Goal: Entertainment & Leisure: Consume media (video, audio)

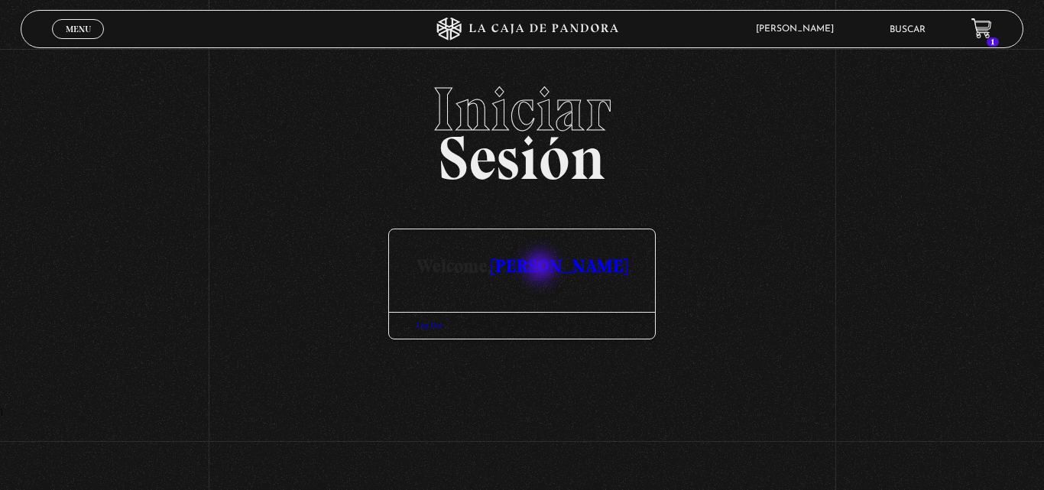
click at [542, 268] on link "[PERSON_NAME]" at bounding box center [559, 265] width 136 height 22
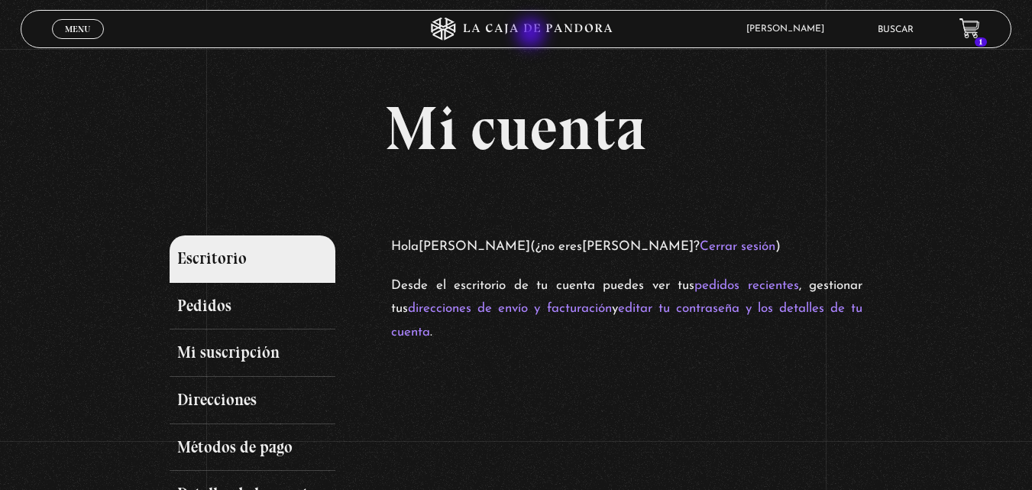
click at [533, 34] on icon at bounding box center [515, 29] width 309 height 23
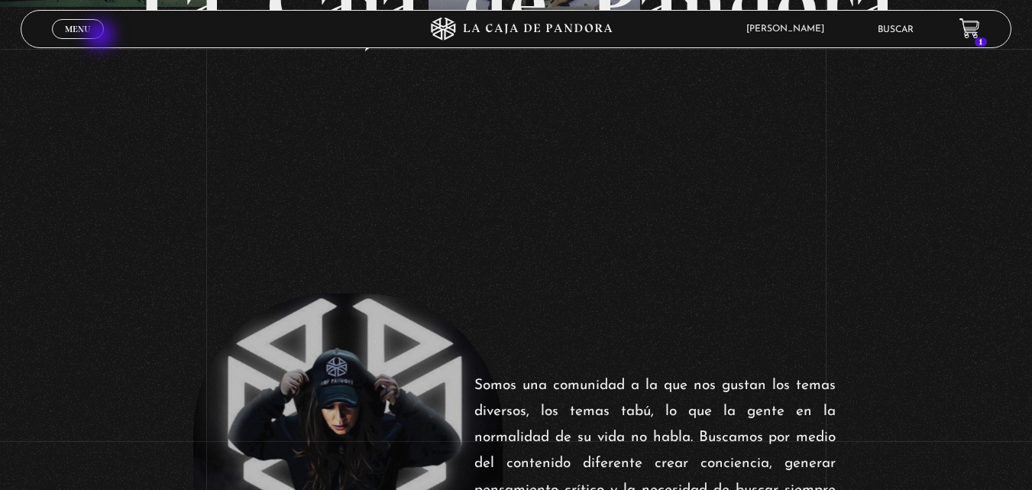
scroll to position [254, 0]
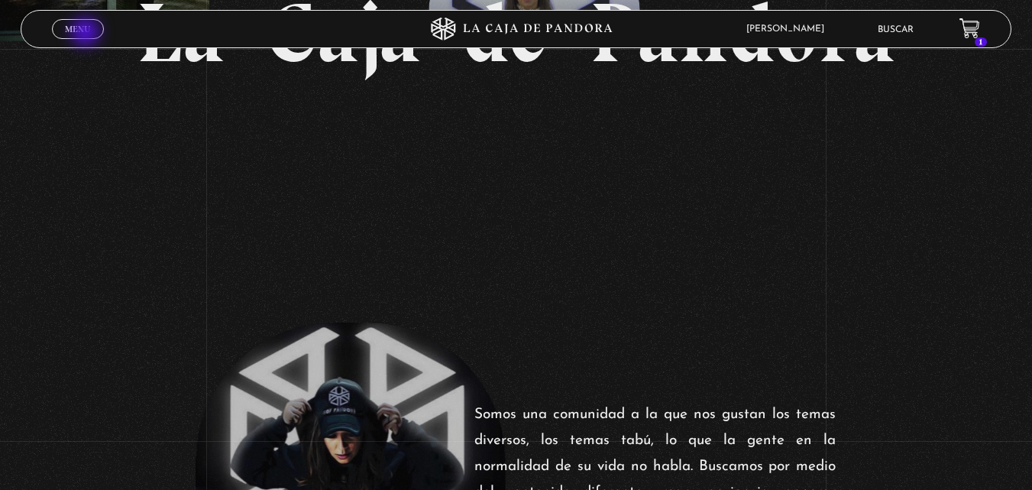
click at [87, 34] on span "Menu" at bounding box center [77, 28] width 25 height 9
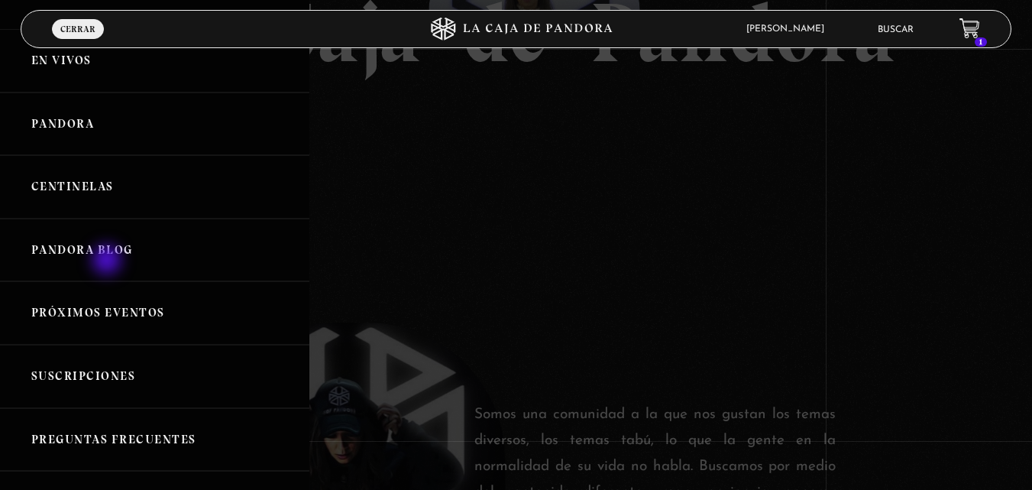
scroll to position [25, 0]
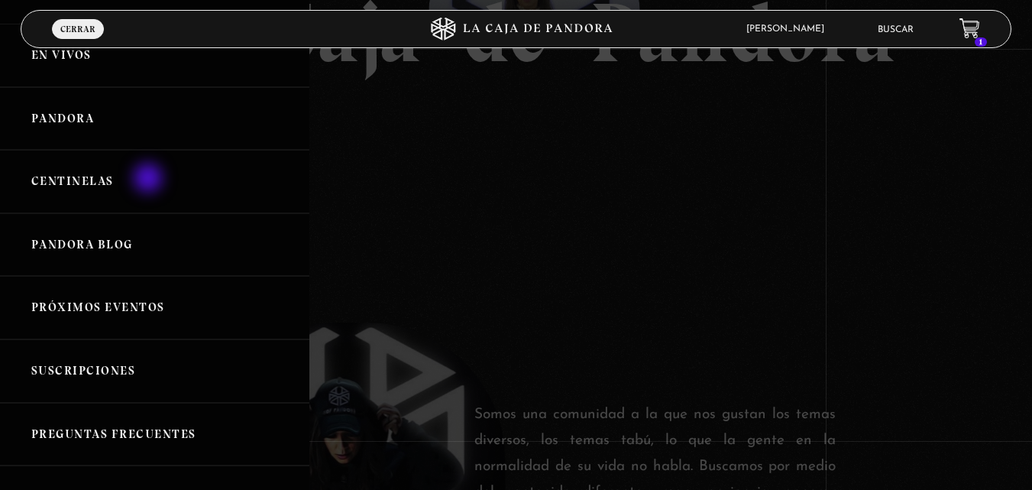
click at [150, 175] on link "Centinelas" at bounding box center [154, 181] width 309 height 63
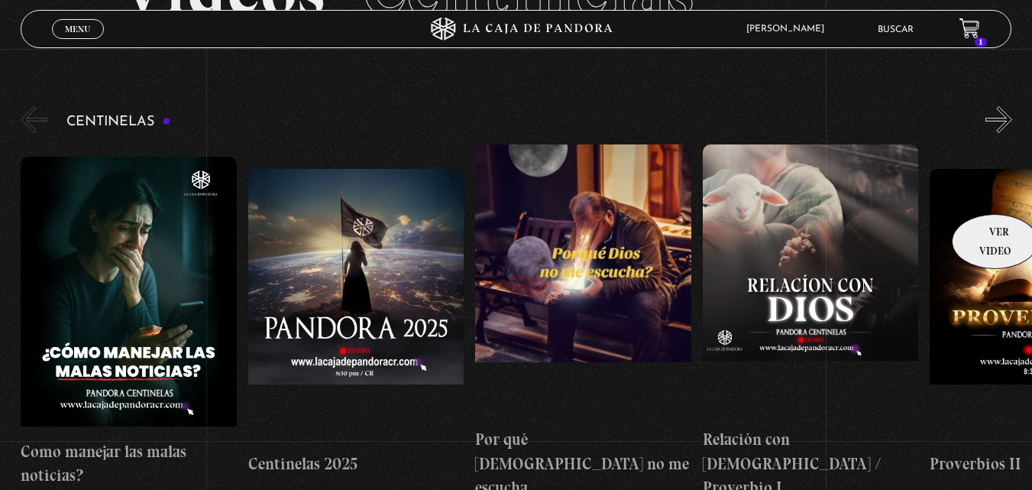
scroll to position [128, 0]
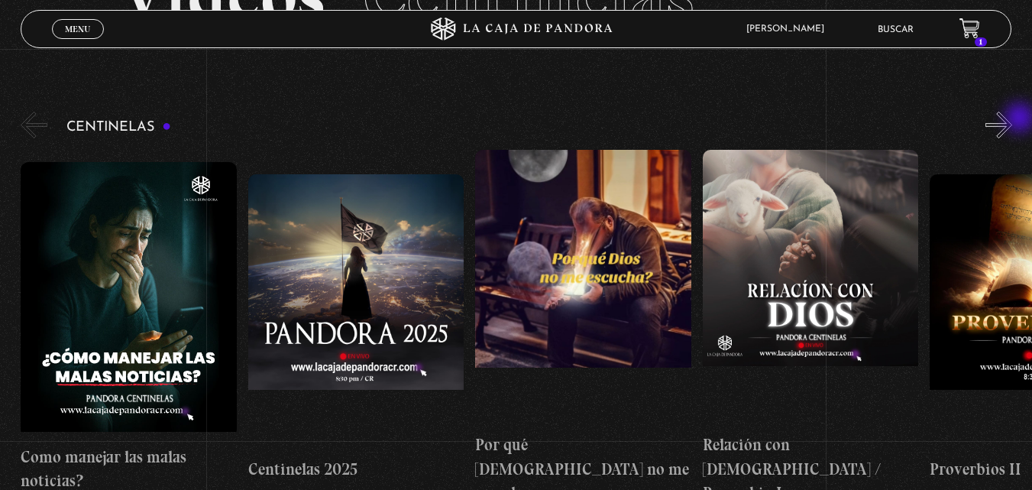
click at [1012, 126] on button "»" at bounding box center [999, 125] width 27 height 27
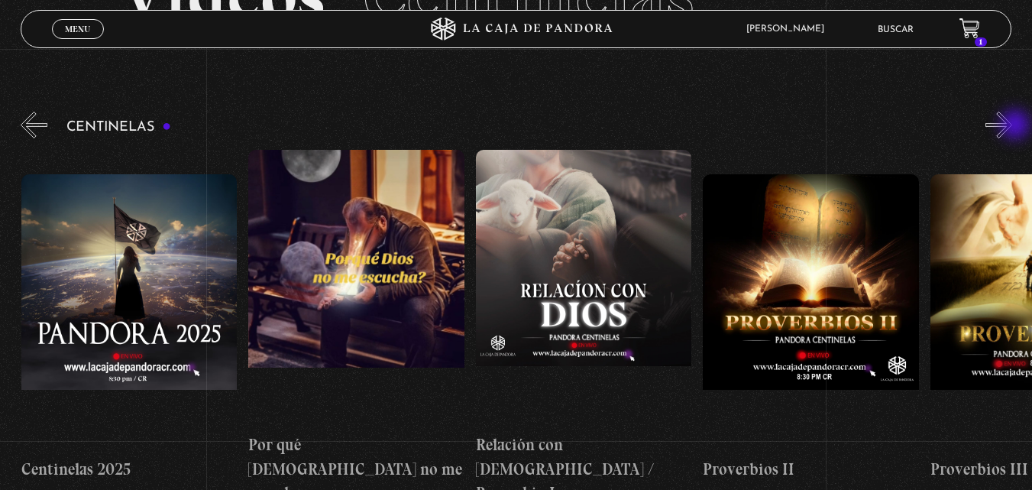
click at [1012, 126] on button "»" at bounding box center [999, 125] width 27 height 27
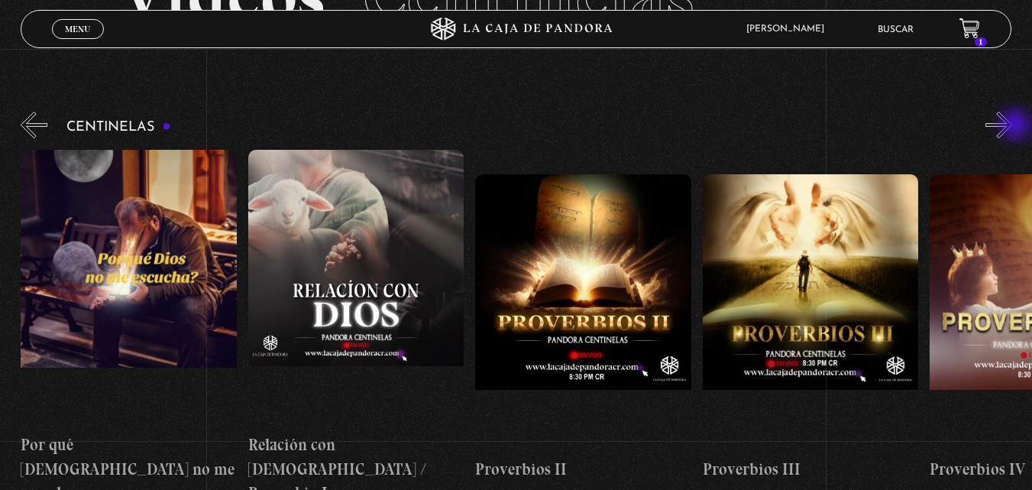
click at [1012, 126] on button "»" at bounding box center [999, 125] width 27 height 27
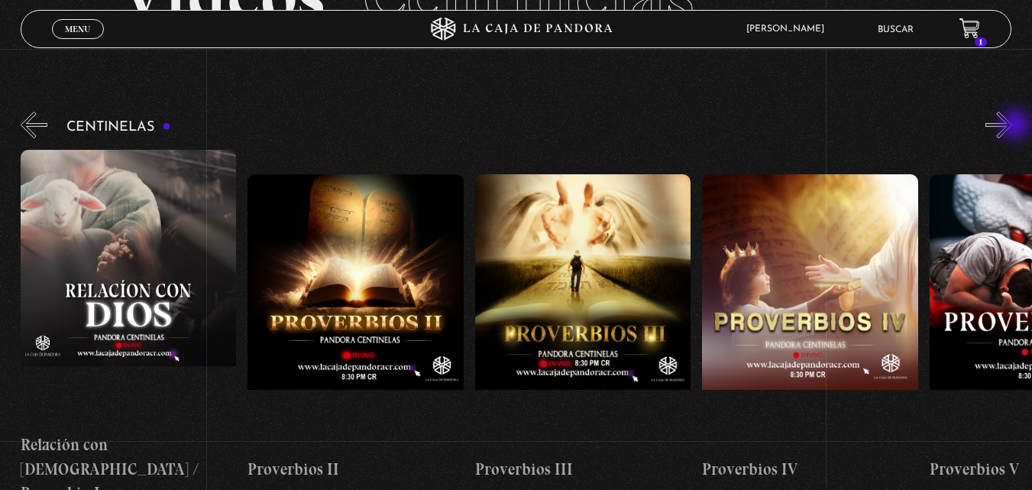
click at [1012, 126] on button "»" at bounding box center [999, 125] width 27 height 27
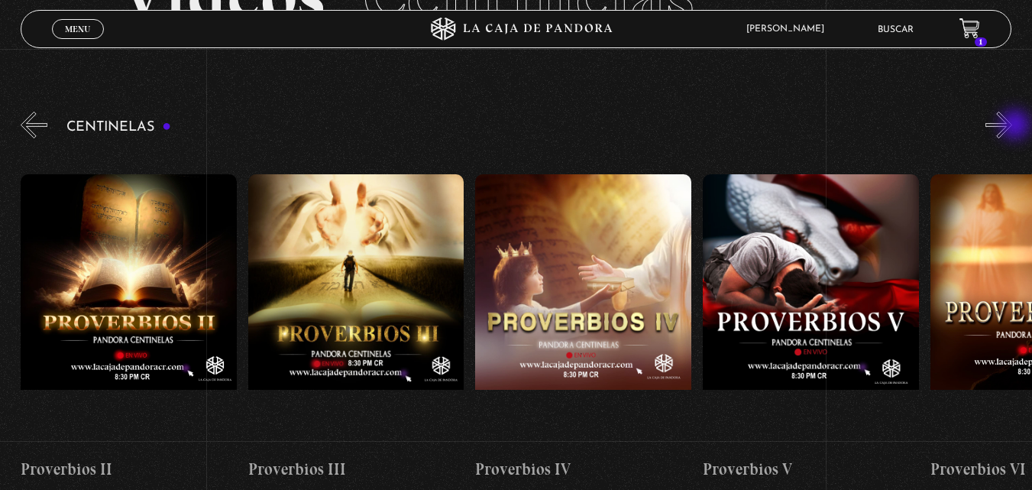
click at [1012, 126] on button "»" at bounding box center [999, 125] width 27 height 27
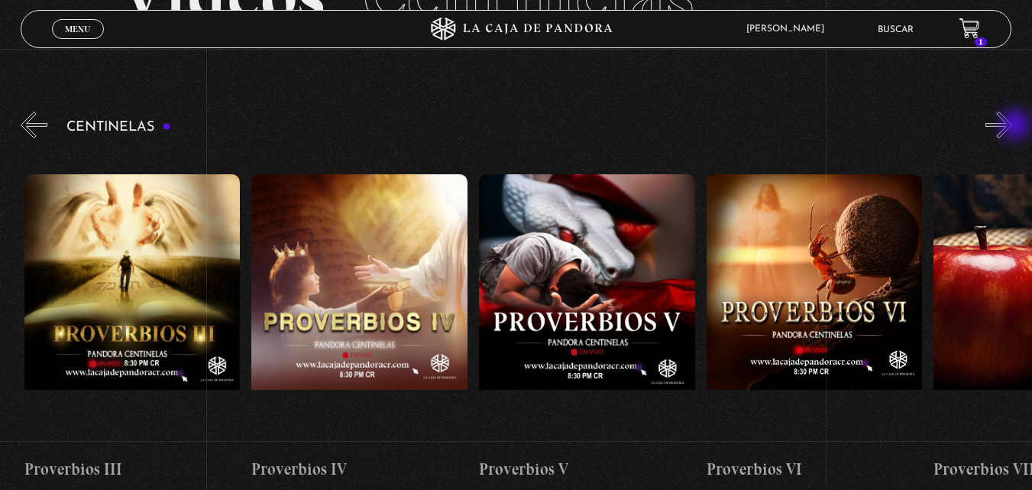
click at [1012, 126] on button "»" at bounding box center [999, 125] width 27 height 27
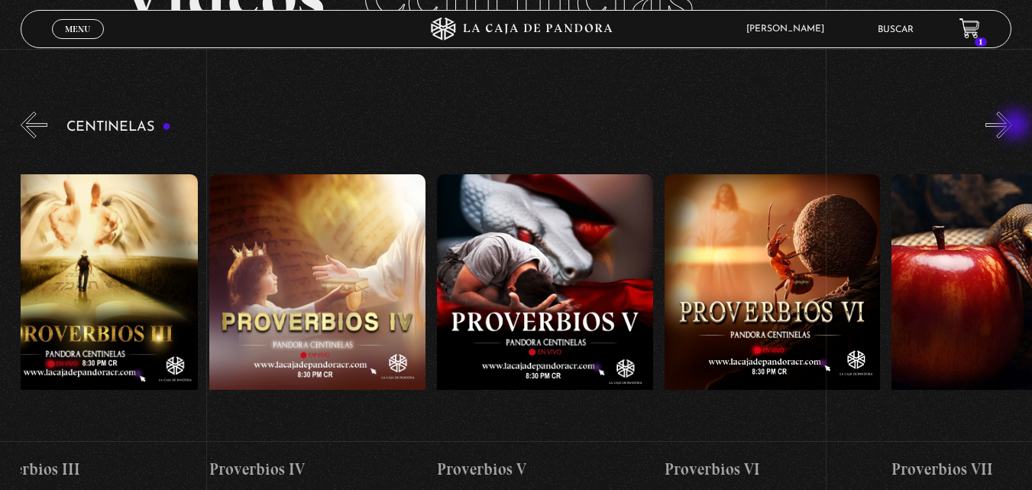
click at [1012, 126] on button "»" at bounding box center [999, 125] width 27 height 27
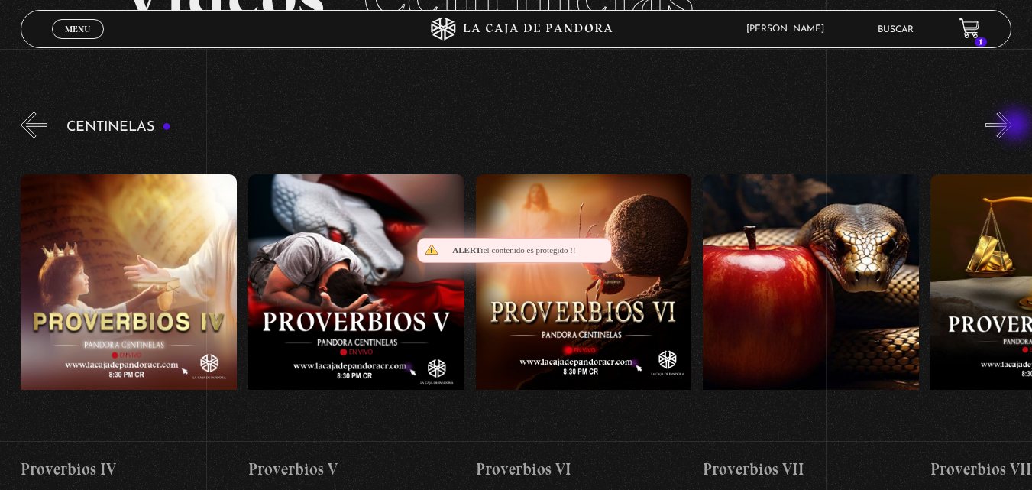
click at [1012, 126] on button "»" at bounding box center [999, 125] width 27 height 27
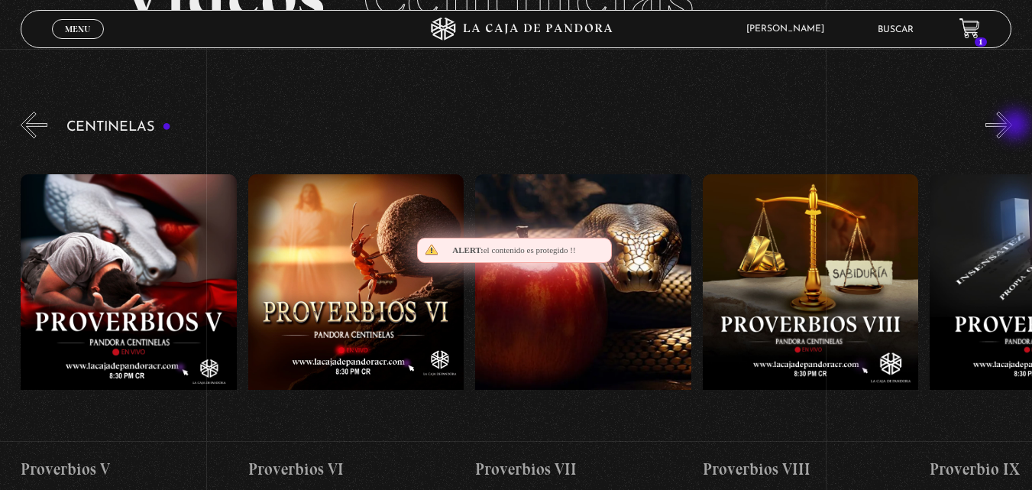
click at [1012, 126] on button "»" at bounding box center [999, 125] width 27 height 27
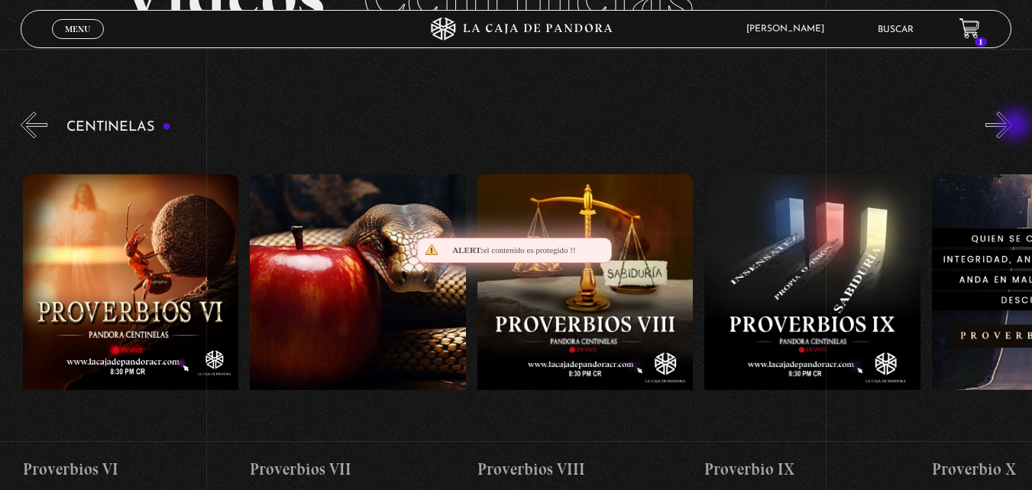
click at [1012, 126] on button "»" at bounding box center [999, 125] width 27 height 27
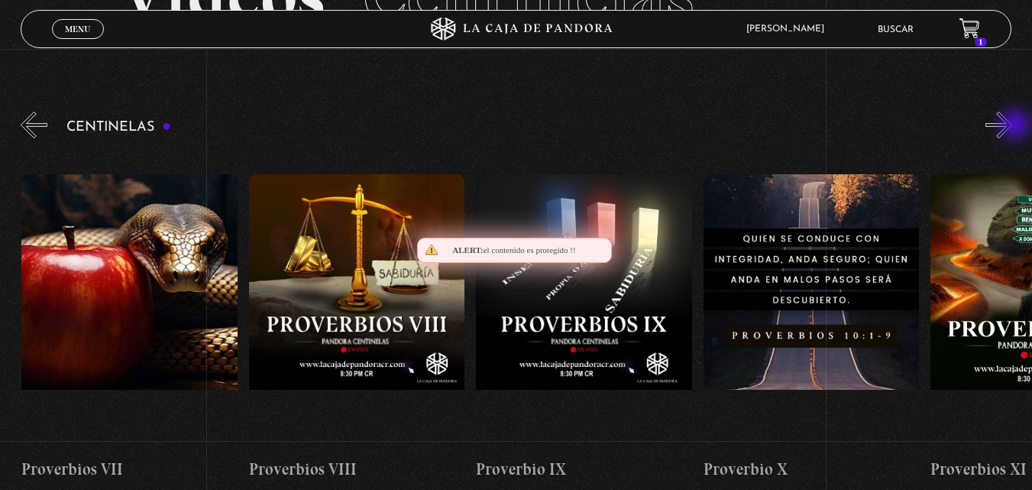
click at [1012, 126] on button "»" at bounding box center [999, 125] width 27 height 27
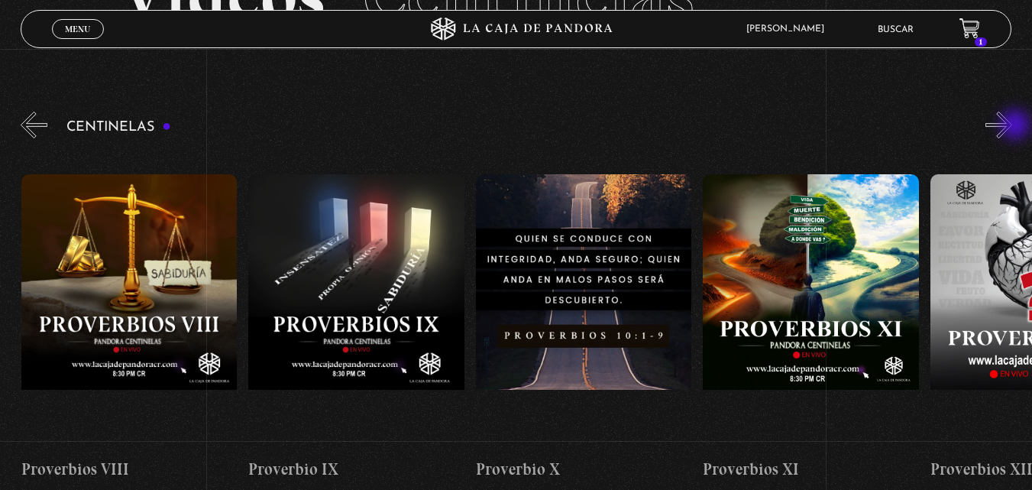
scroll to position [0, 2274]
click at [1012, 126] on button "»" at bounding box center [999, 125] width 27 height 27
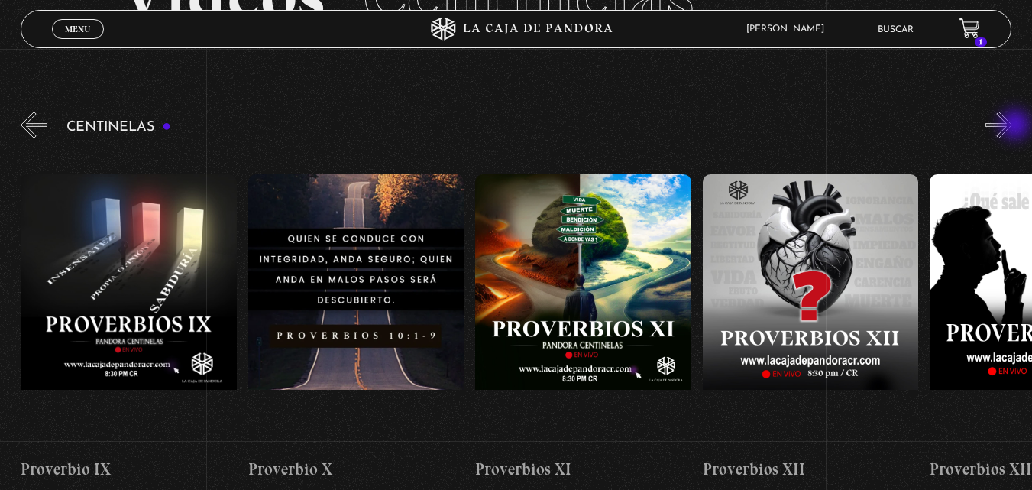
click at [1012, 126] on button "»" at bounding box center [999, 125] width 27 height 27
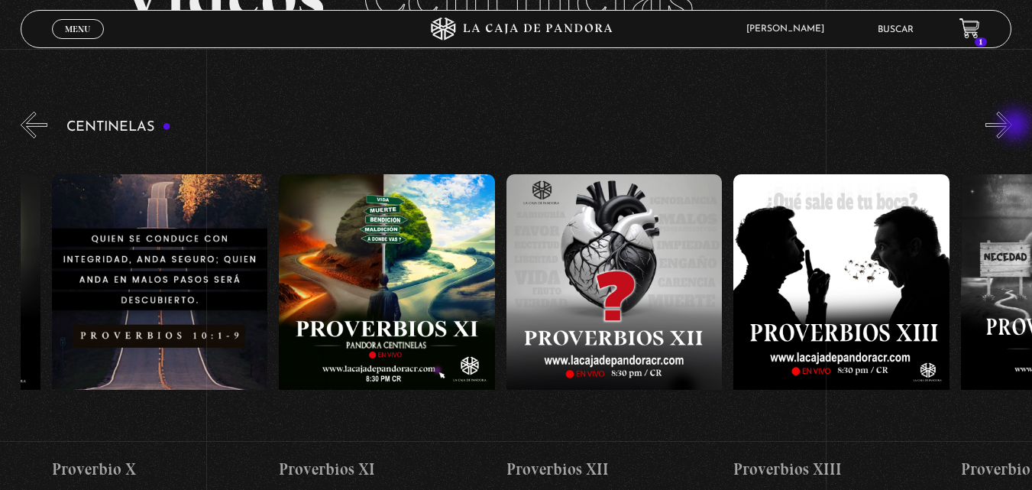
click at [1012, 126] on button "»" at bounding box center [999, 125] width 27 height 27
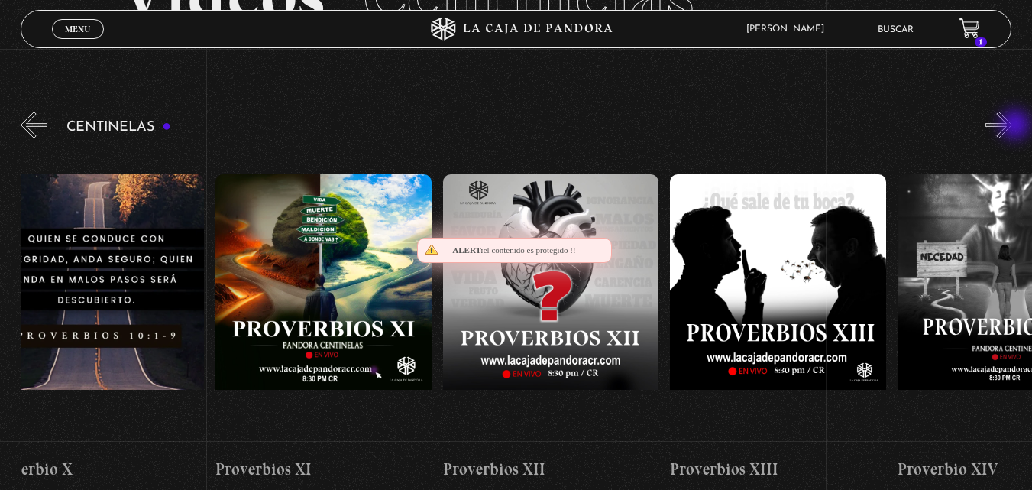
click at [1012, 126] on button "»" at bounding box center [999, 125] width 27 height 27
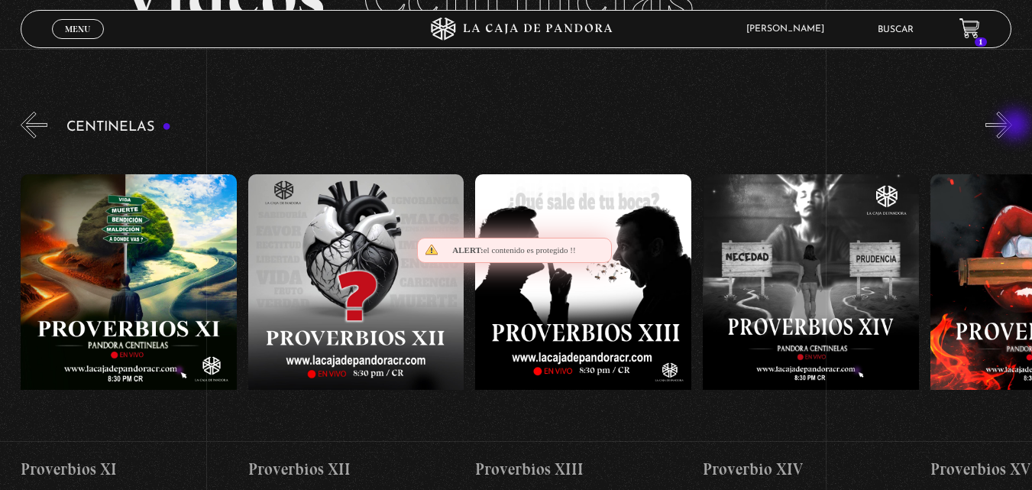
click at [1012, 126] on button "»" at bounding box center [999, 125] width 27 height 27
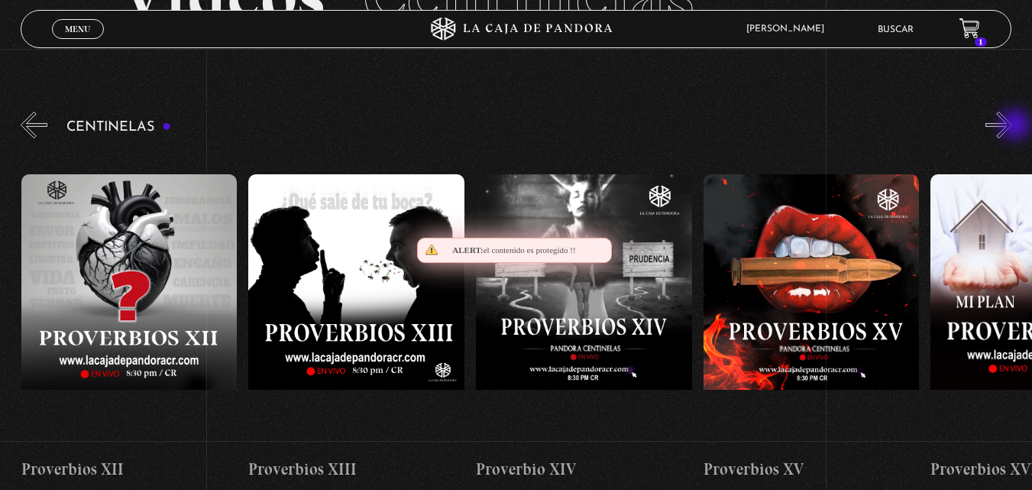
click at [1012, 126] on button "»" at bounding box center [999, 125] width 27 height 27
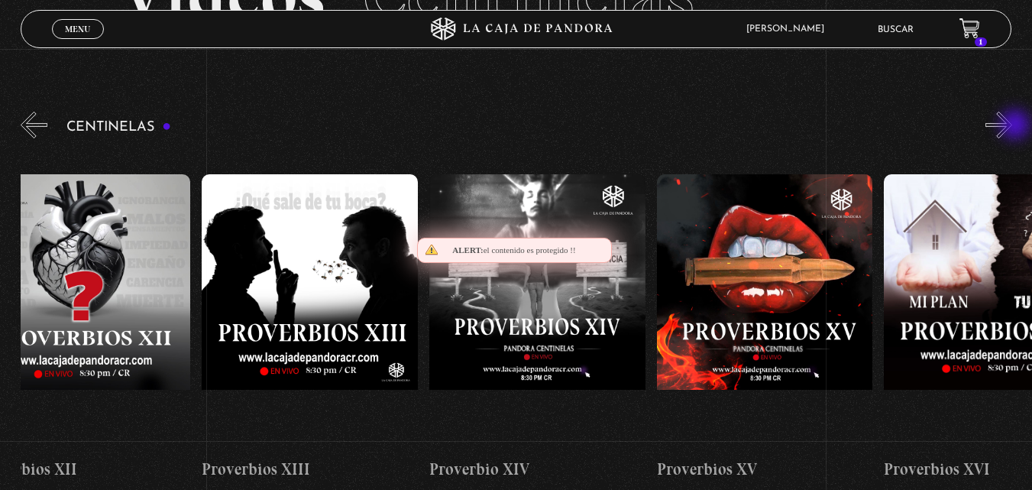
click at [1012, 126] on button "»" at bounding box center [999, 125] width 27 height 27
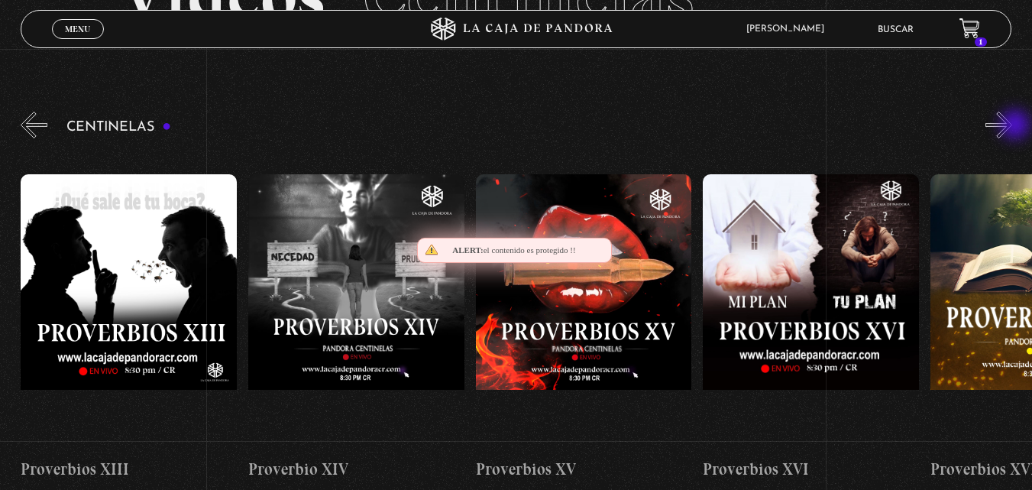
click at [1012, 126] on button "»" at bounding box center [999, 125] width 27 height 27
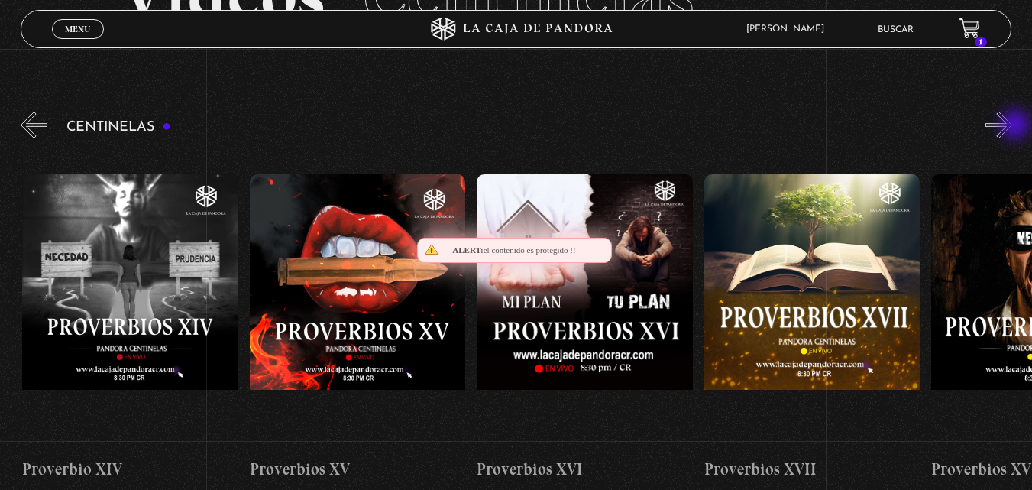
click at [1012, 126] on button "»" at bounding box center [999, 125] width 27 height 27
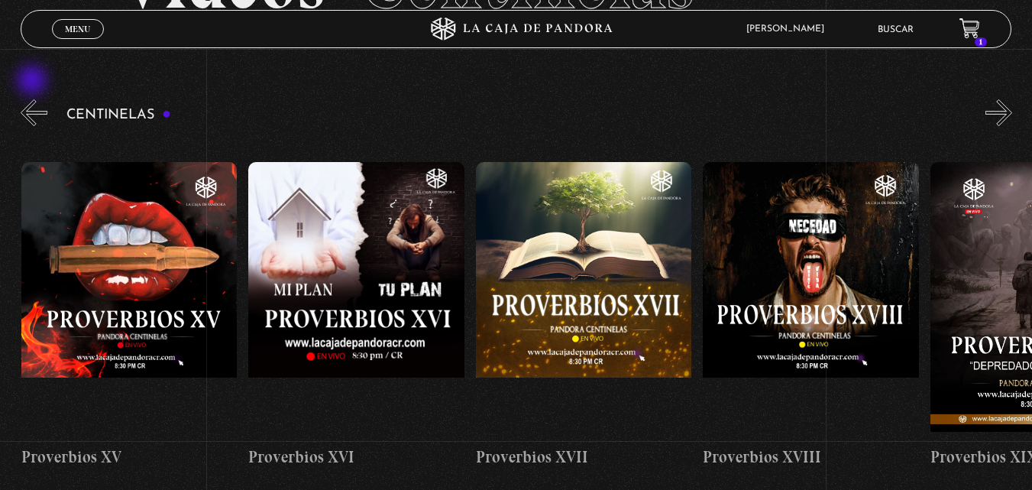
scroll to position [76, 0]
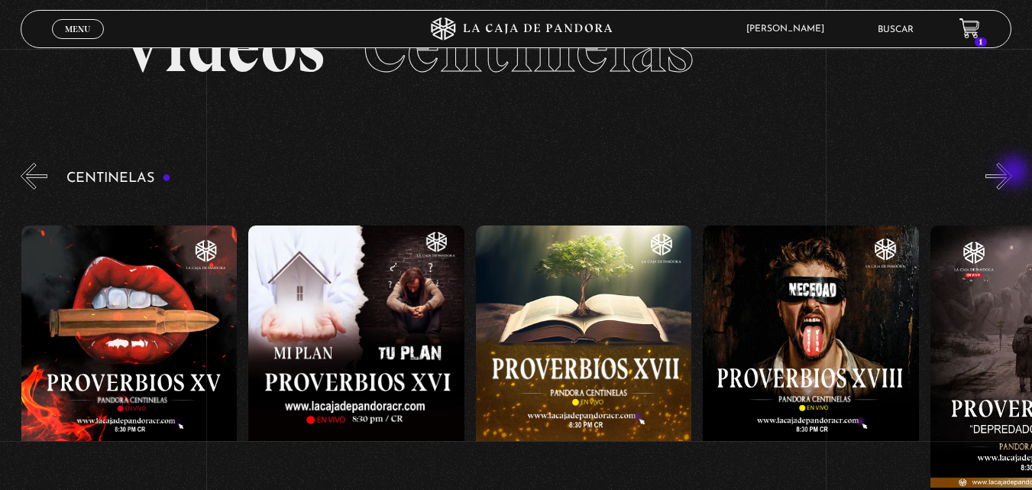
click at [1012, 173] on button "»" at bounding box center [999, 176] width 27 height 27
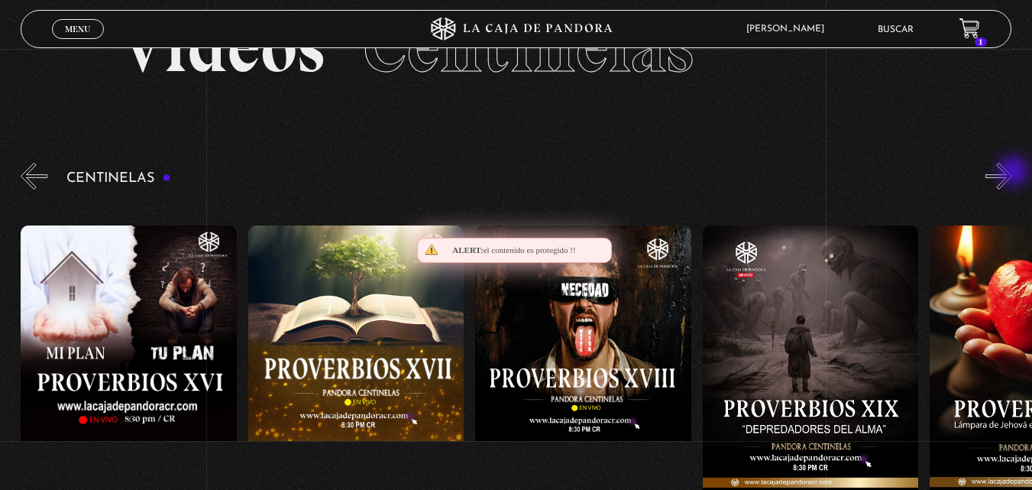
click at [1012, 173] on button "»" at bounding box center [999, 176] width 27 height 27
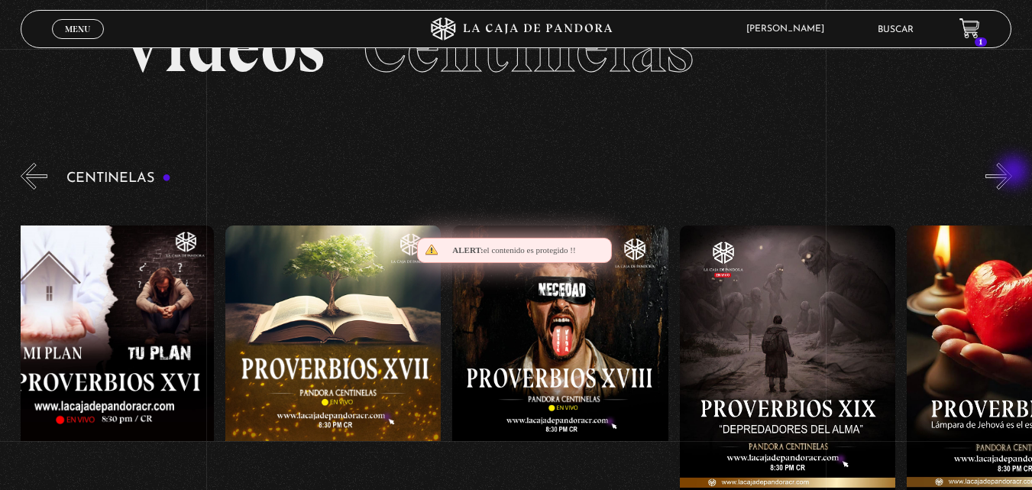
click at [1012, 173] on button "»" at bounding box center [999, 176] width 27 height 27
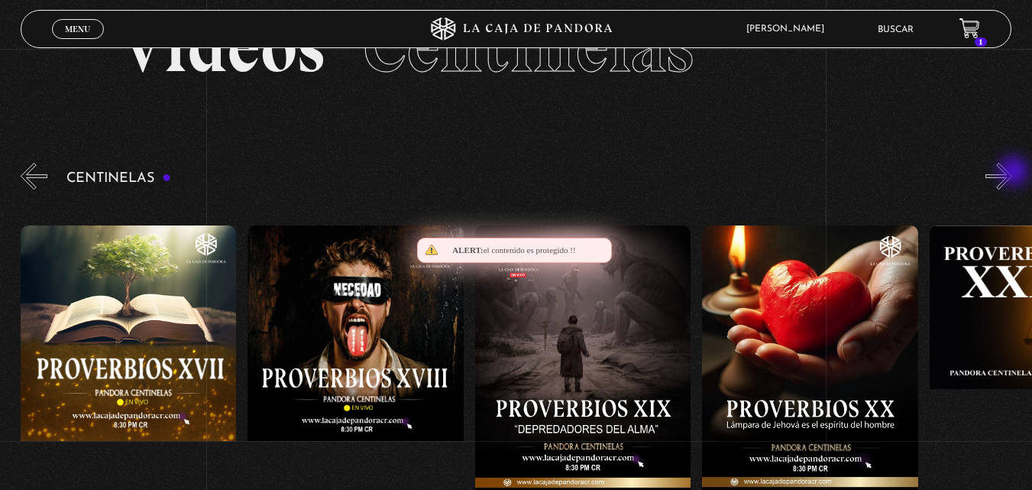
click at [1012, 173] on button "»" at bounding box center [999, 176] width 27 height 27
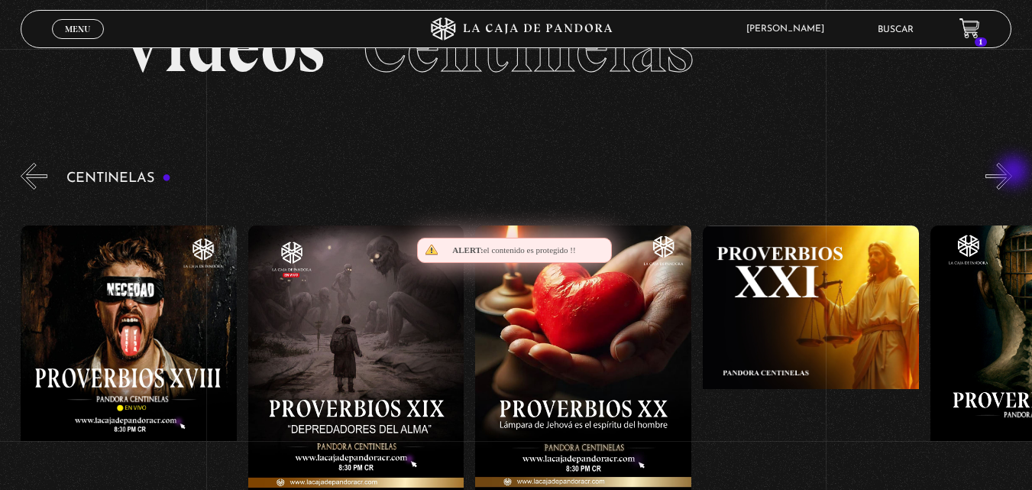
click at [1012, 173] on button "»" at bounding box center [999, 176] width 27 height 27
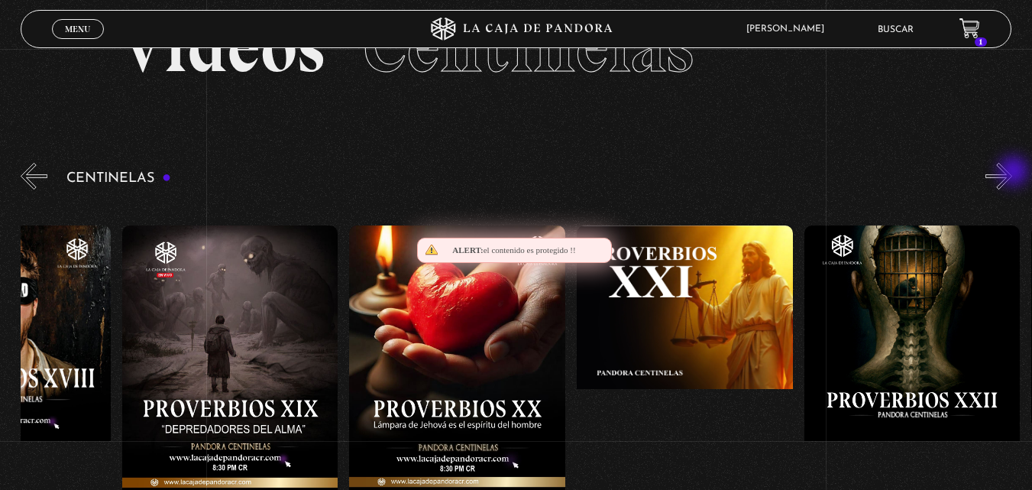
click at [1012, 173] on button "»" at bounding box center [999, 176] width 27 height 27
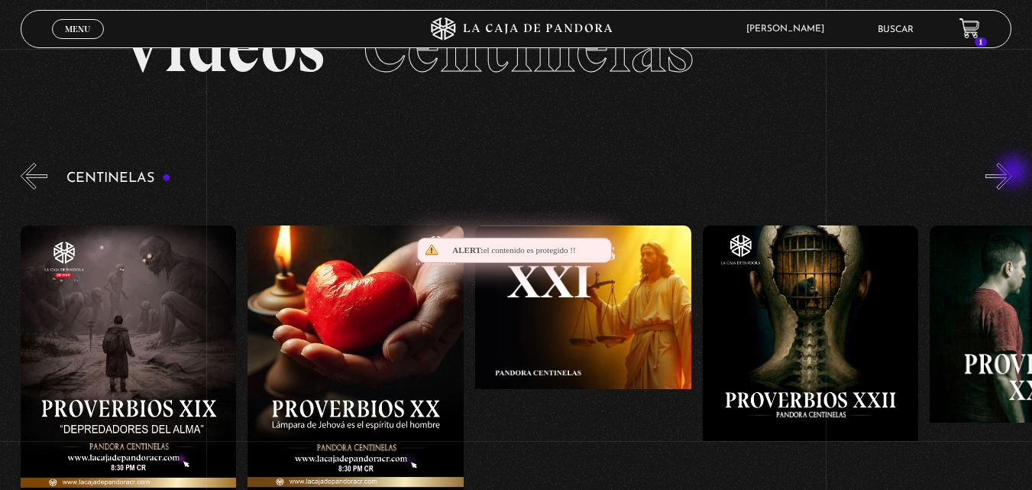
click at [1012, 173] on button "»" at bounding box center [999, 176] width 27 height 27
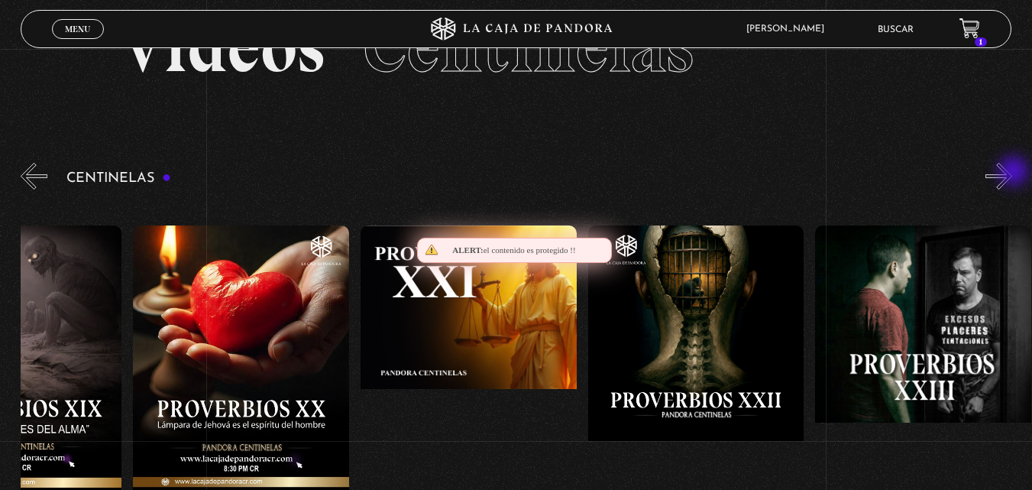
click at [1012, 173] on button "»" at bounding box center [999, 176] width 27 height 27
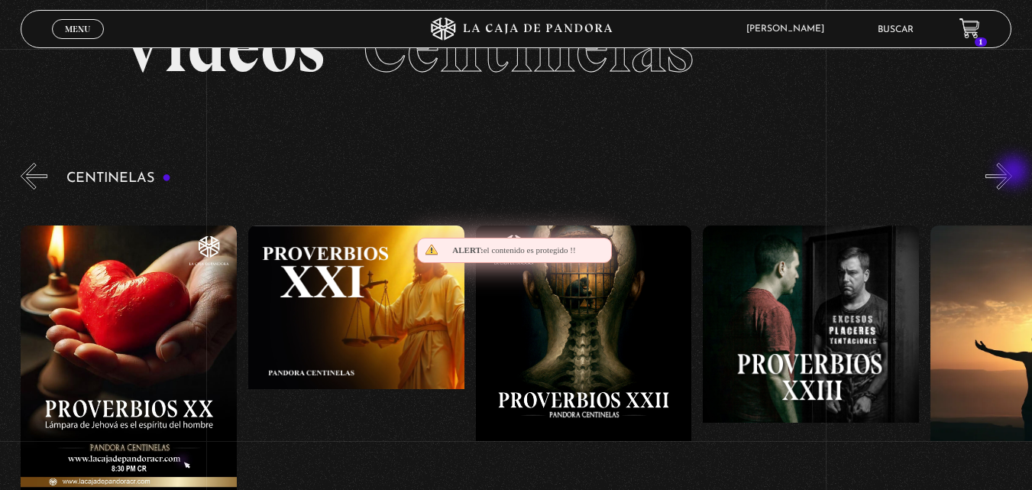
click at [1012, 173] on button "»" at bounding box center [999, 176] width 27 height 27
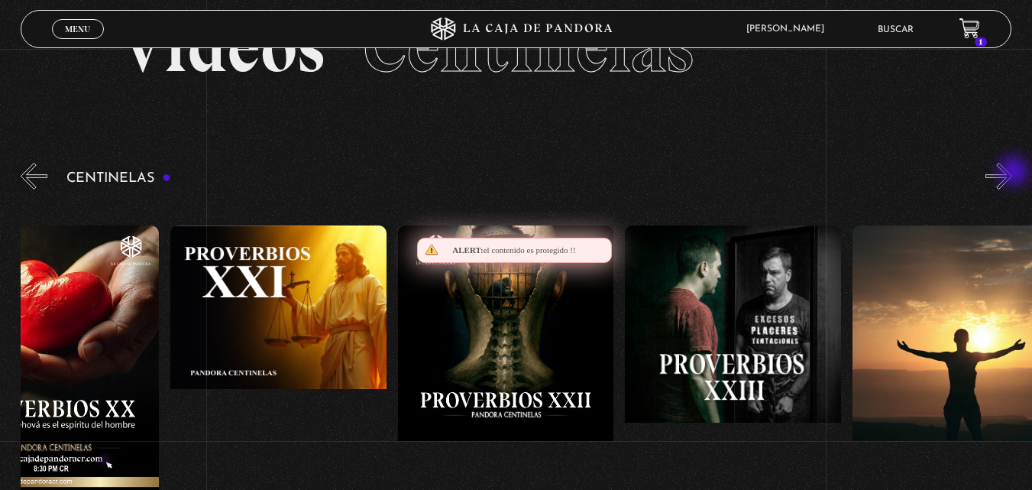
click at [1012, 173] on button "»" at bounding box center [999, 176] width 27 height 27
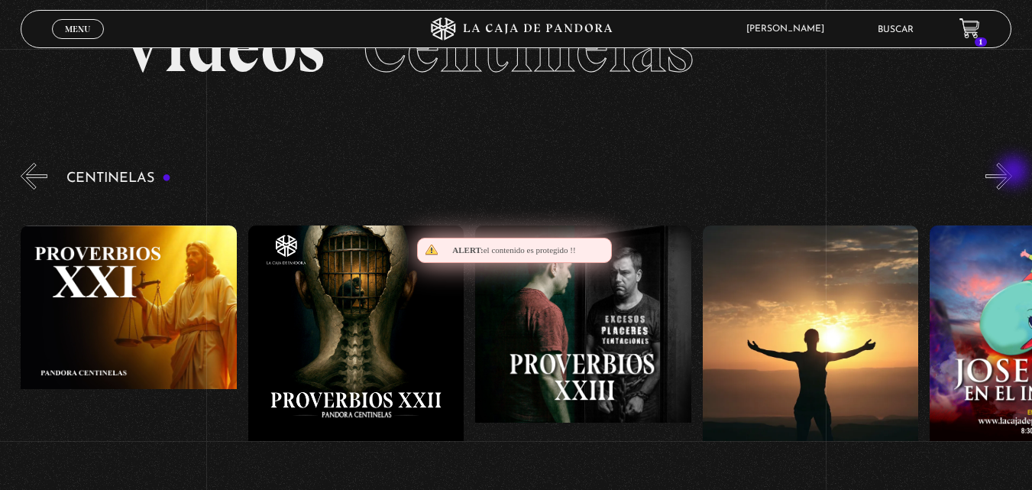
click at [1012, 173] on button "»" at bounding box center [999, 176] width 27 height 27
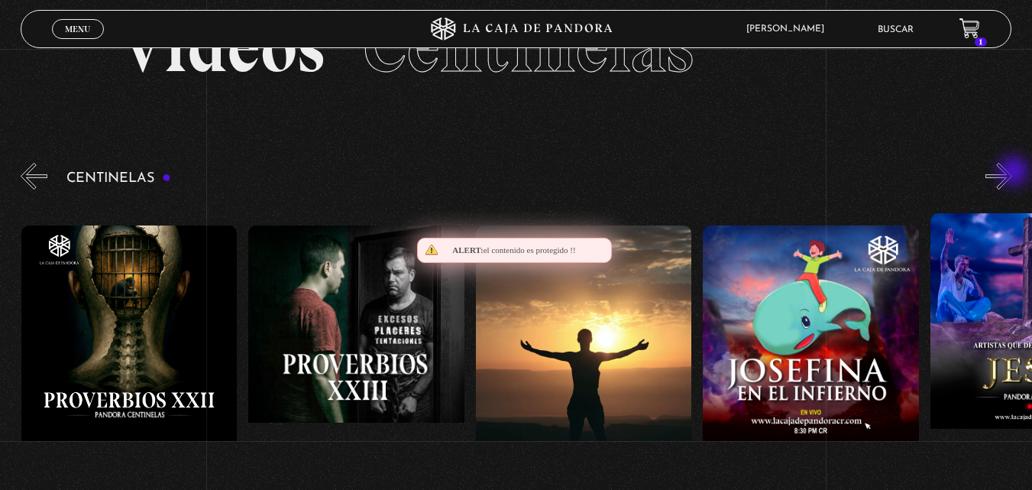
click at [1012, 173] on button "»" at bounding box center [999, 176] width 27 height 27
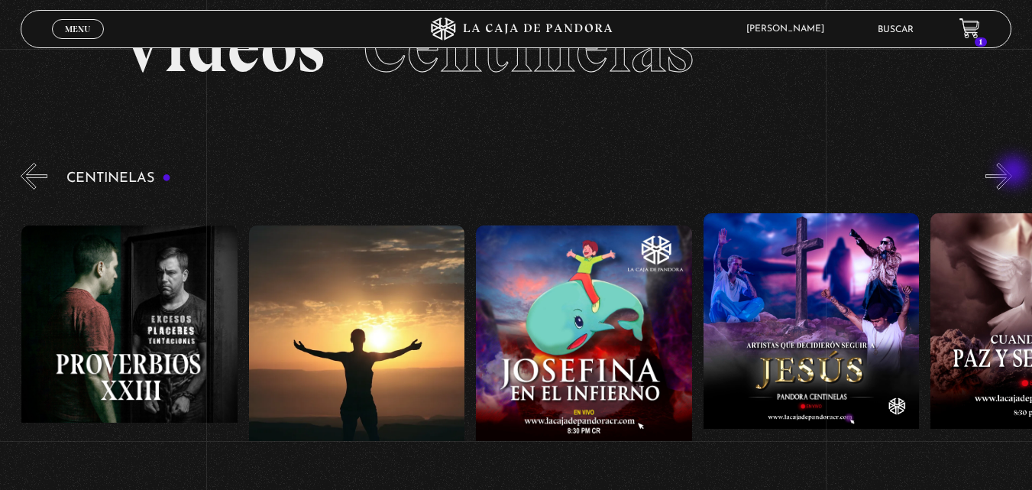
scroll to position [0, 5684]
click at [1012, 173] on button "»" at bounding box center [999, 176] width 27 height 27
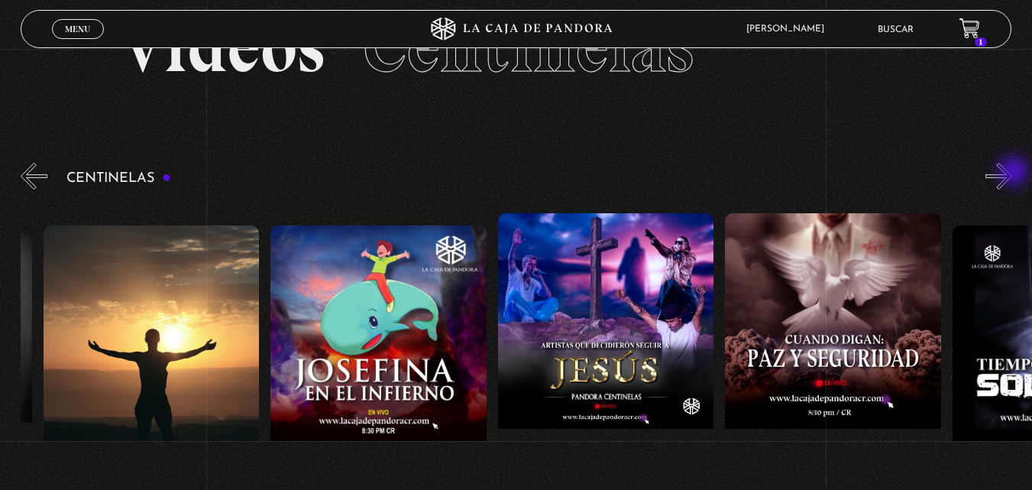
scroll to position [0, 5911]
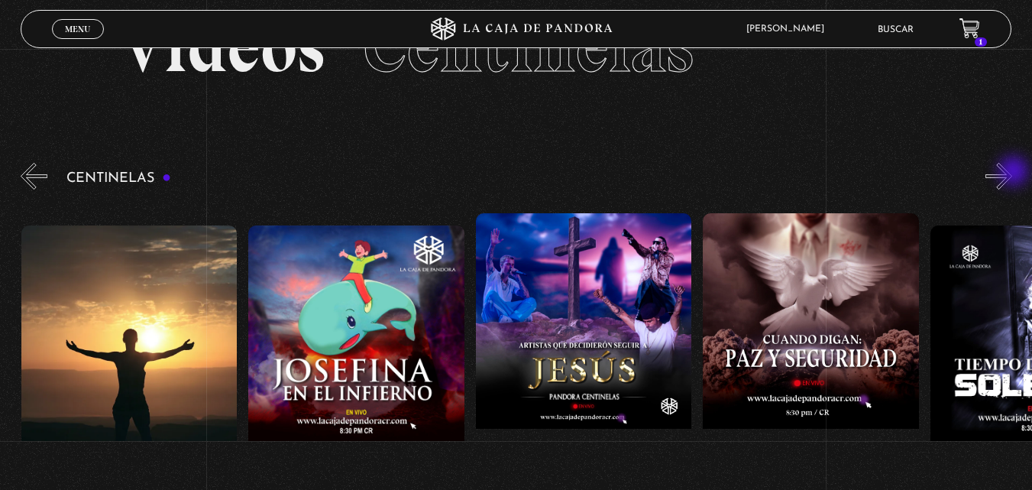
click at [1012, 173] on button "»" at bounding box center [999, 176] width 27 height 27
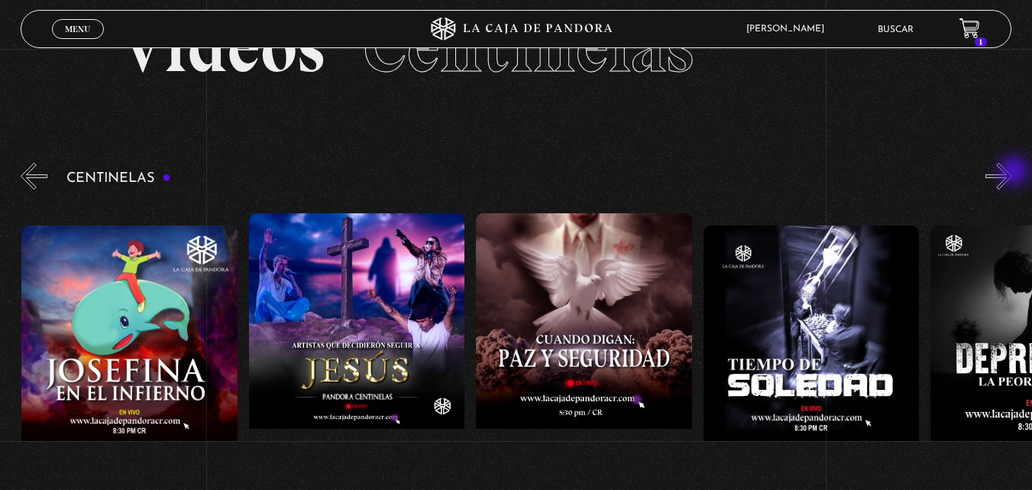
scroll to position [0, 6138]
click at [1012, 173] on button "»" at bounding box center [999, 176] width 27 height 27
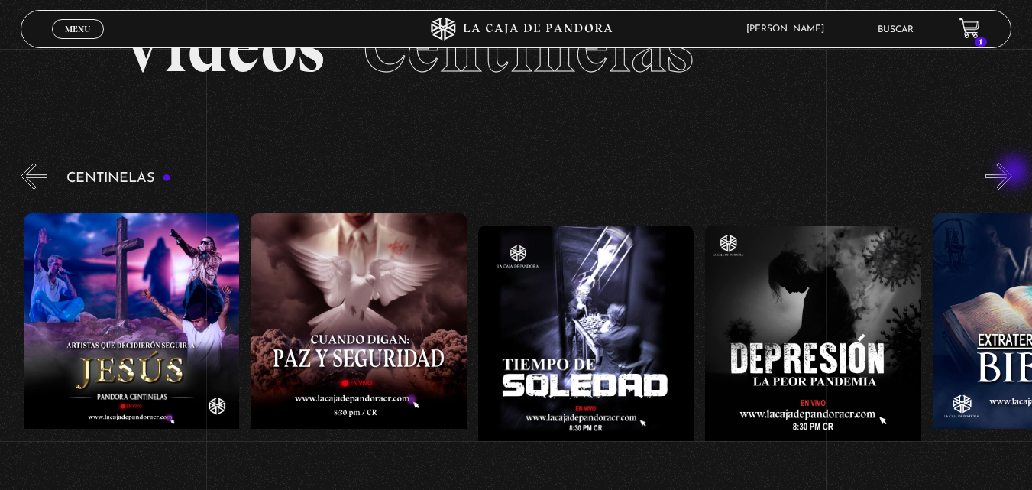
click at [1012, 173] on button "»" at bounding box center [999, 176] width 27 height 27
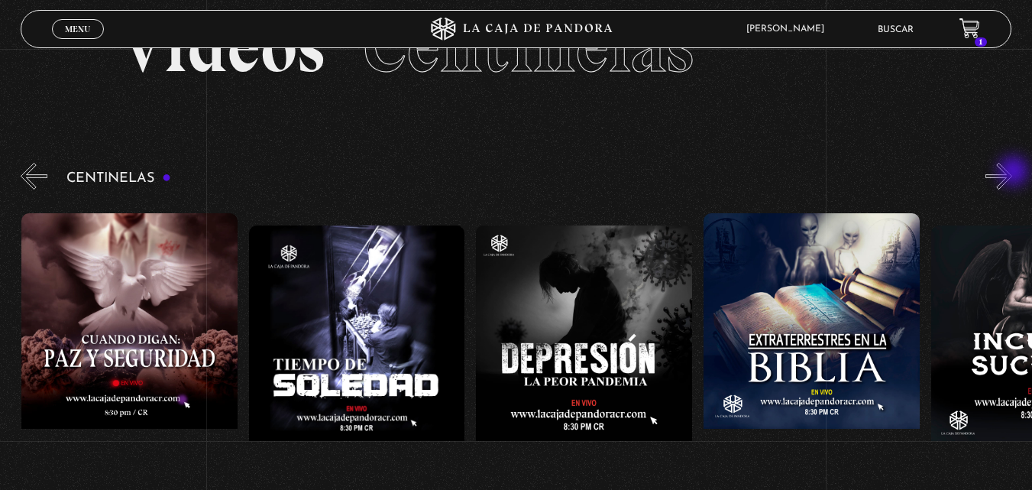
scroll to position [0, 6593]
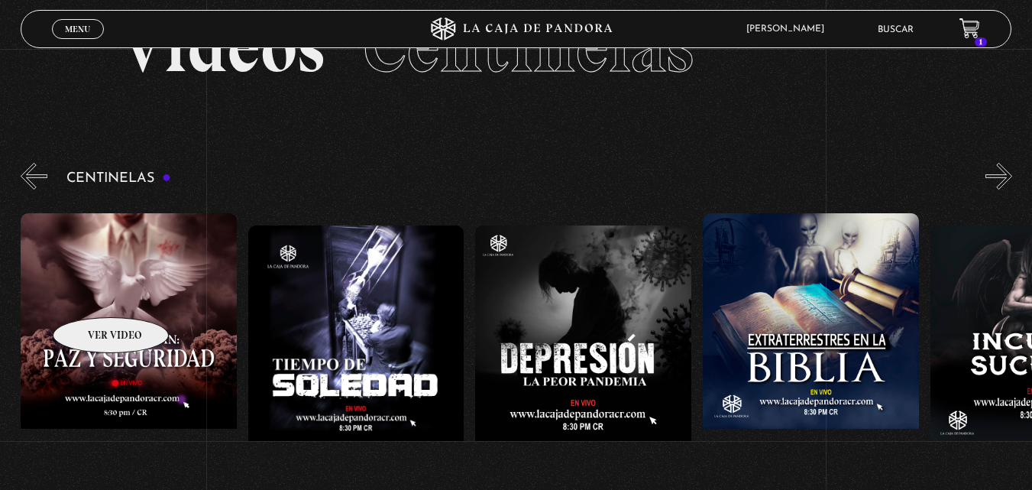
click at [91, 293] on figure at bounding box center [129, 350] width 216 height 275
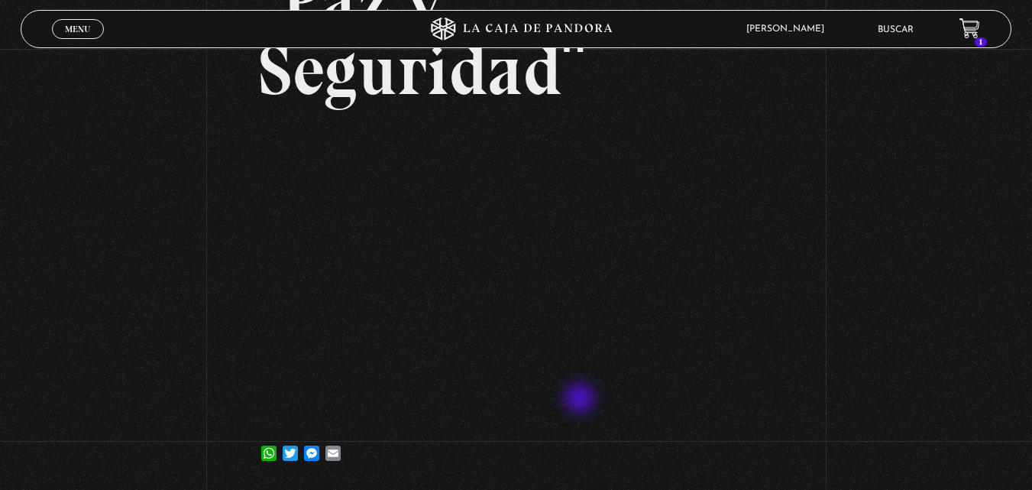
scroll to position [229, 0]
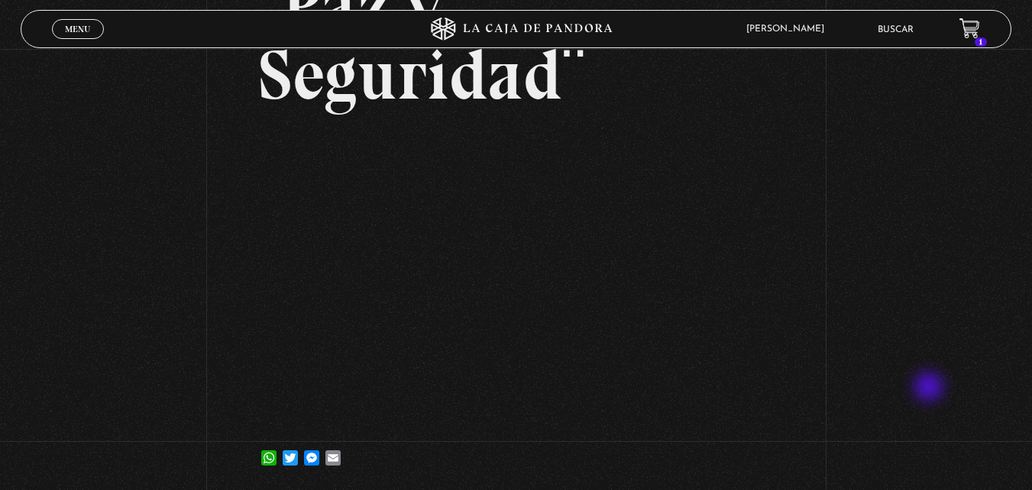
click at [931, 388] on div "Volver [DATE] Cuando Digan: ¨Paz y Seguridad¨ WhatsApp Twitter Messenger Email" at bounding box center [516, 156] width 1032 height 673
click at [965, 260] on div "Volver [DATE] Cuando Digan: ¨Paz y Seguridad¨ WhatsApp Twitter Messenger Email" at bounding box center [516, 156] width 1032 height 673
